Goal: Task Accomplishment & Management: Manage account settings

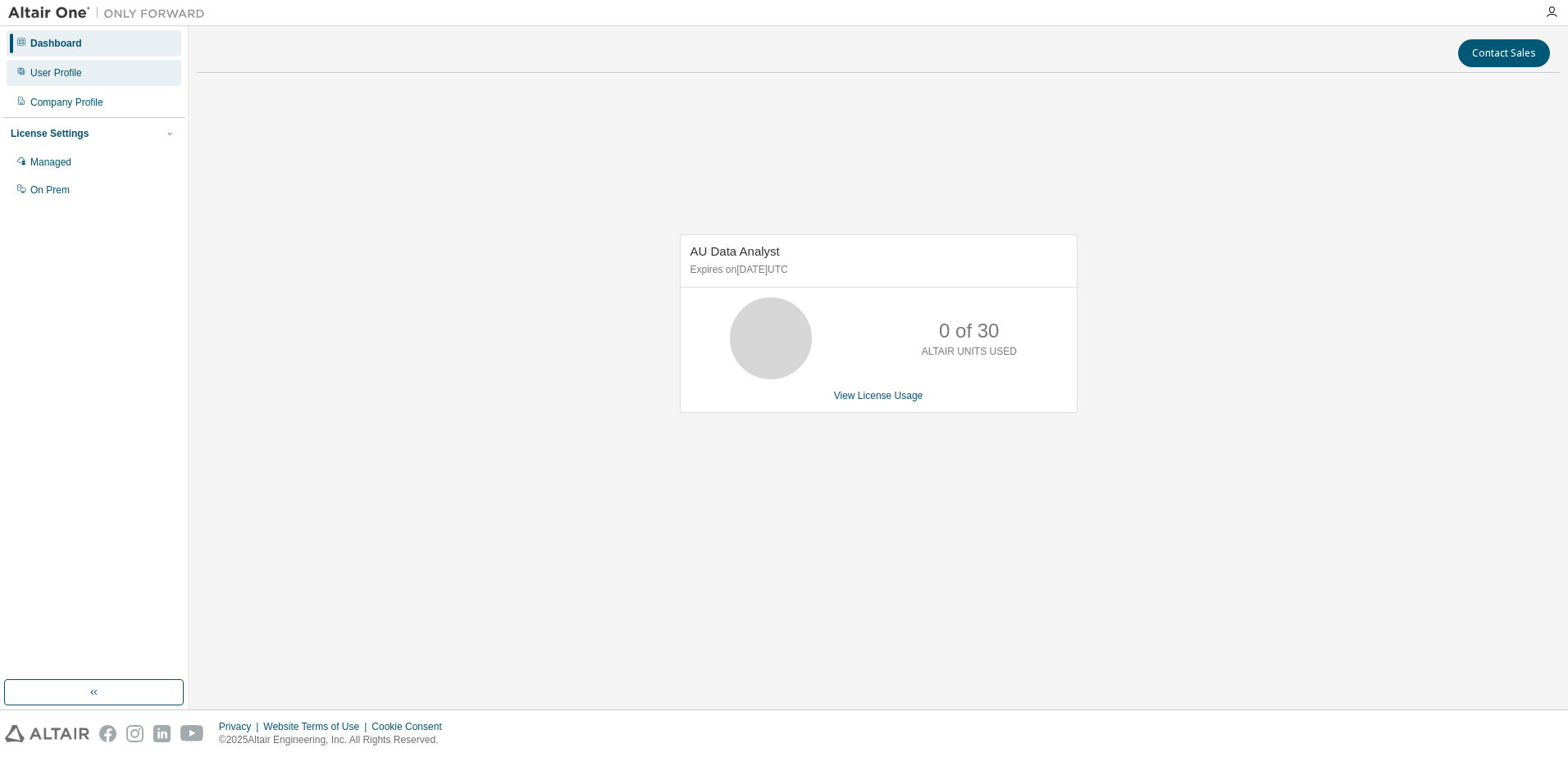
click at [58, 74] on div "User Profile" at bounding box center [55, 73] width 51 height 13
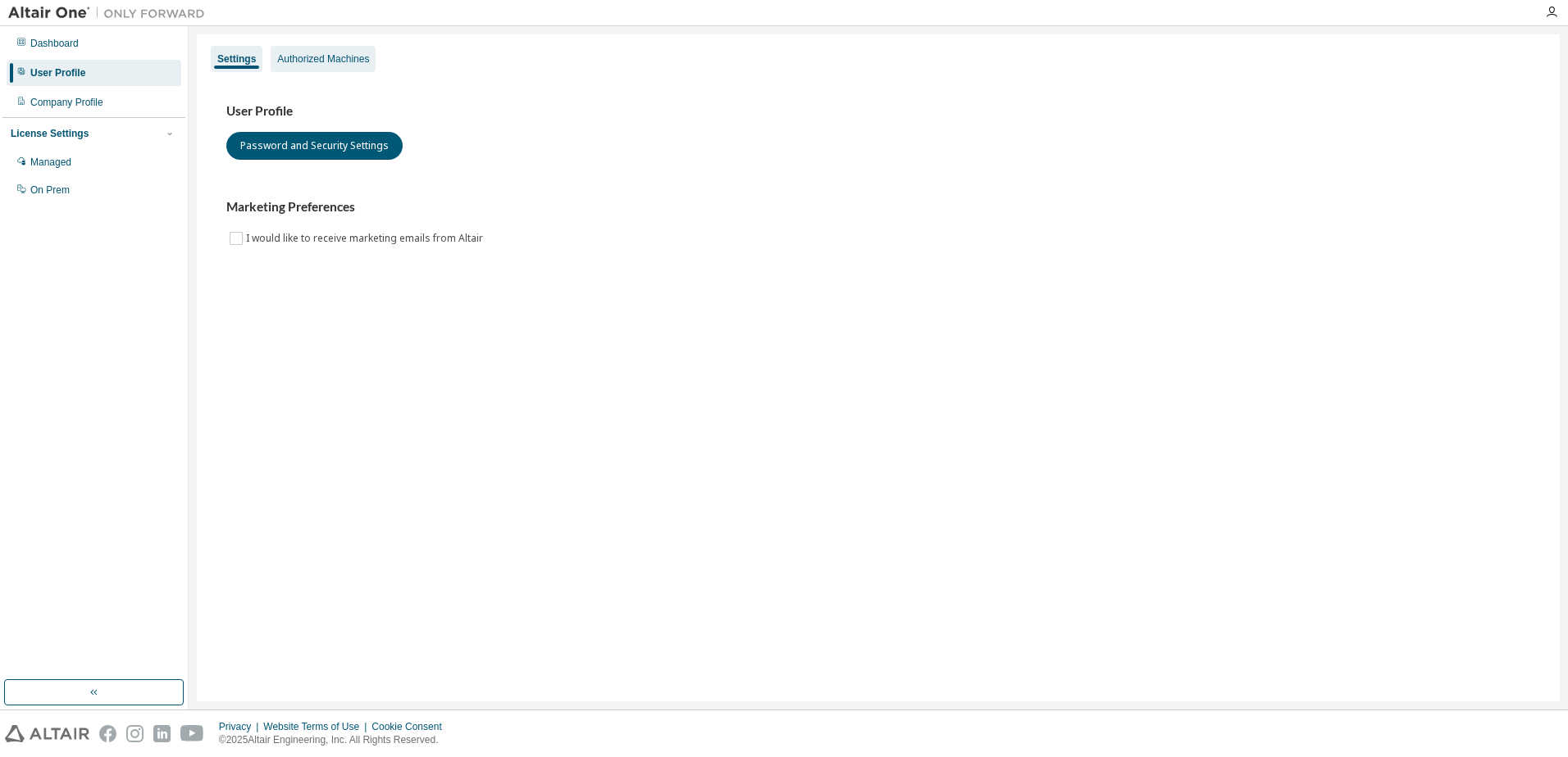
click at [351, 65] on div "Authorized Machines" at bounding box center [323, 59] width 105 height 26
